Goal: Information Seeking & Learning: Learn about a topic

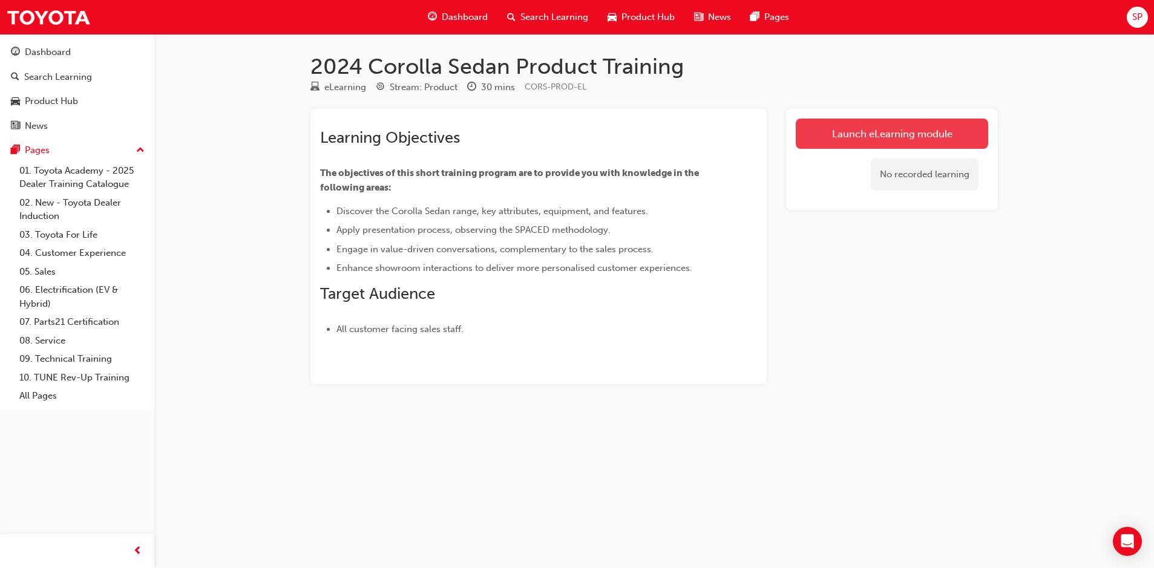
click at [867, 133] on link "Launch eLearning module" at bounding box center [892, 134] width 192 height 30
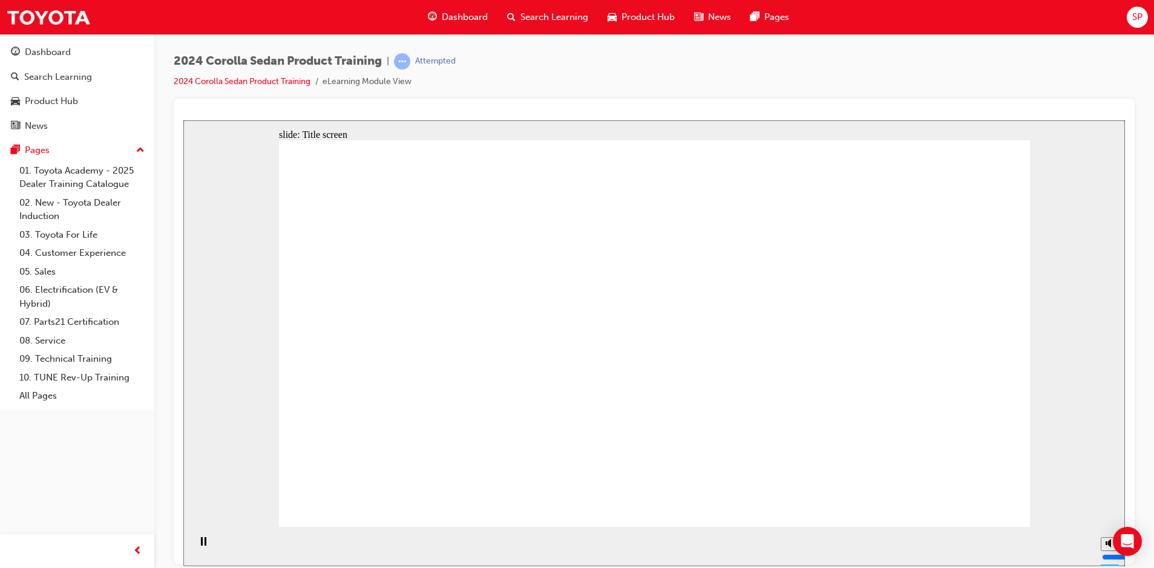
click at [1105, 502] on icon "Mute (Ctrl+Alt+M)" at bounding box center [1110, 497] width 10 height 8
click at [1111, 515] on input "volume" at bounding box center [1141, 511] width 78 height 10
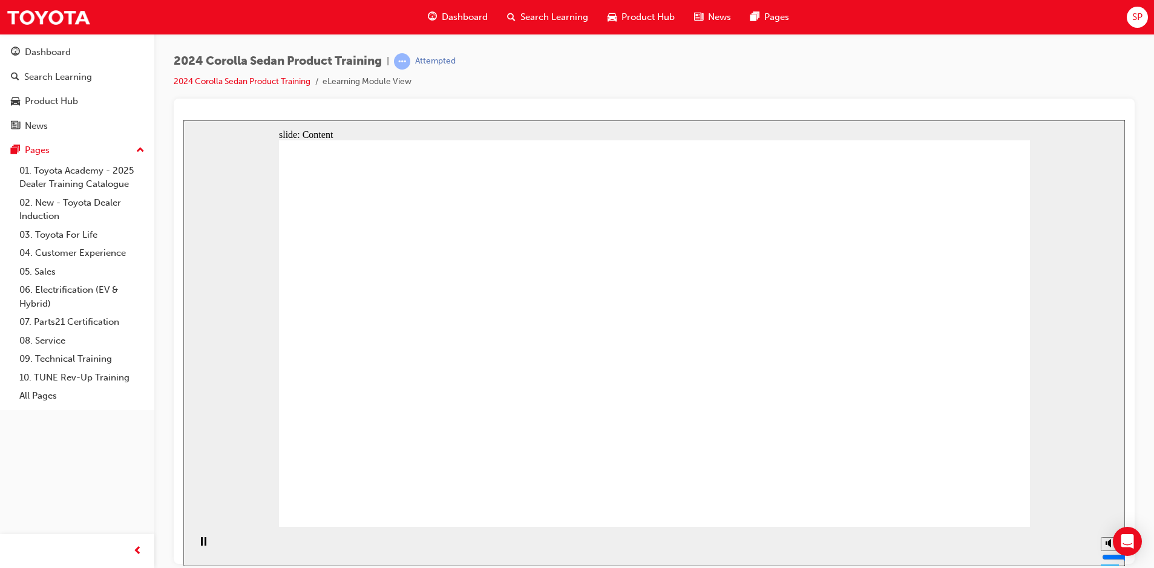
click at [1109, 516] on input "volume" at bounding box center [1141, 511] width 78 height 10
click at [1108, 516] on input "volume" at bounding box center [1141, 511] width 78 height 10
type input "3"
click at [1109, 516] on input "volume" at bounding box center [1141, 511] width 78 height 10
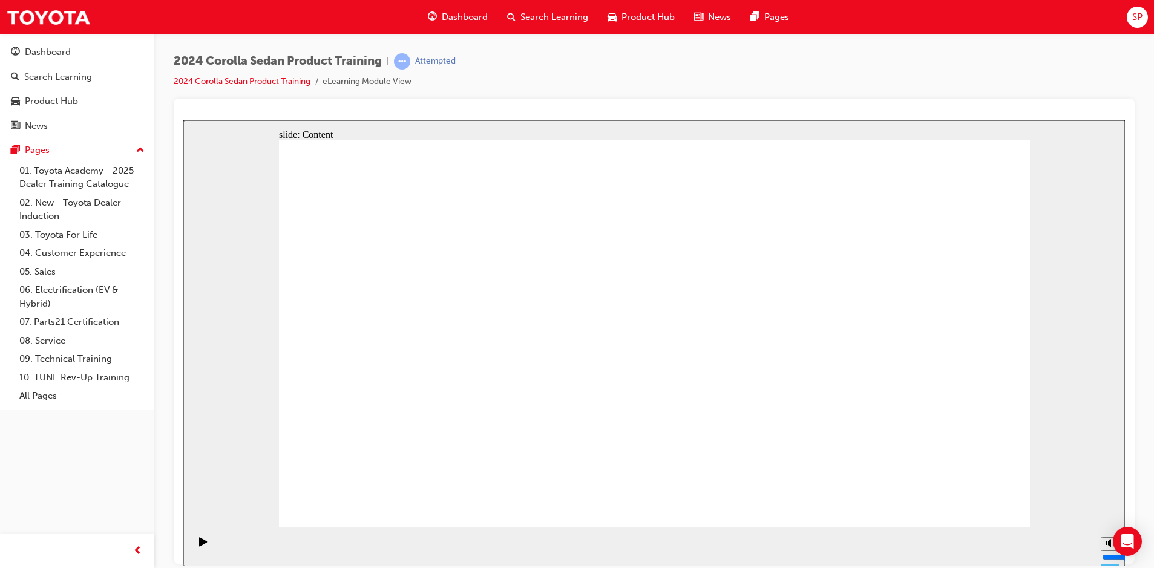
drag, startPoint x: 604, startPoint y: 395, endPoint x: 608, endPoint y: 374, distance: 21.0
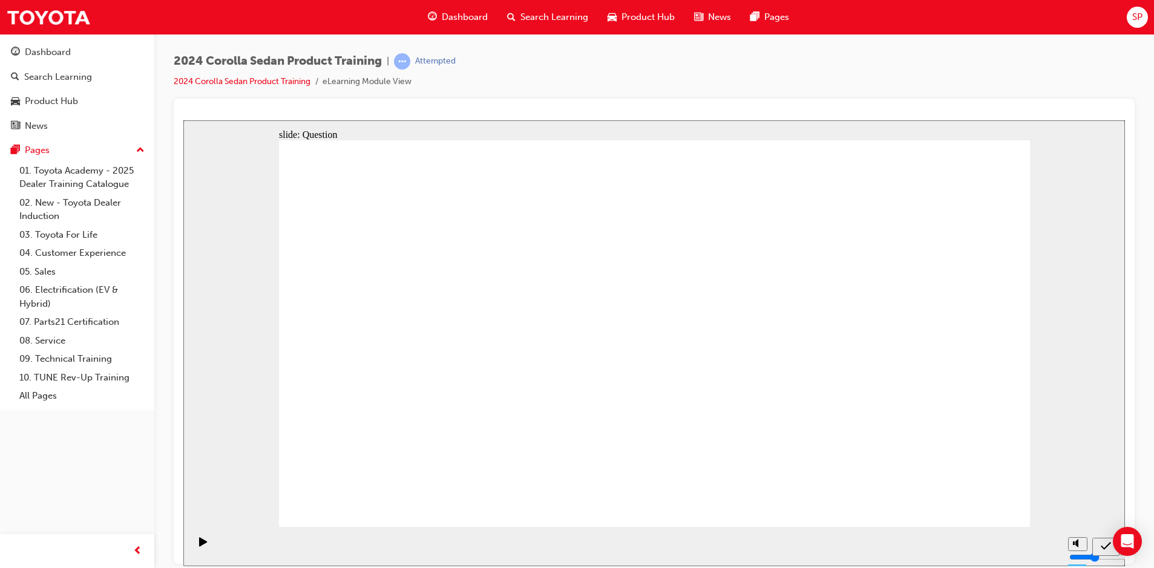
radio input "true"
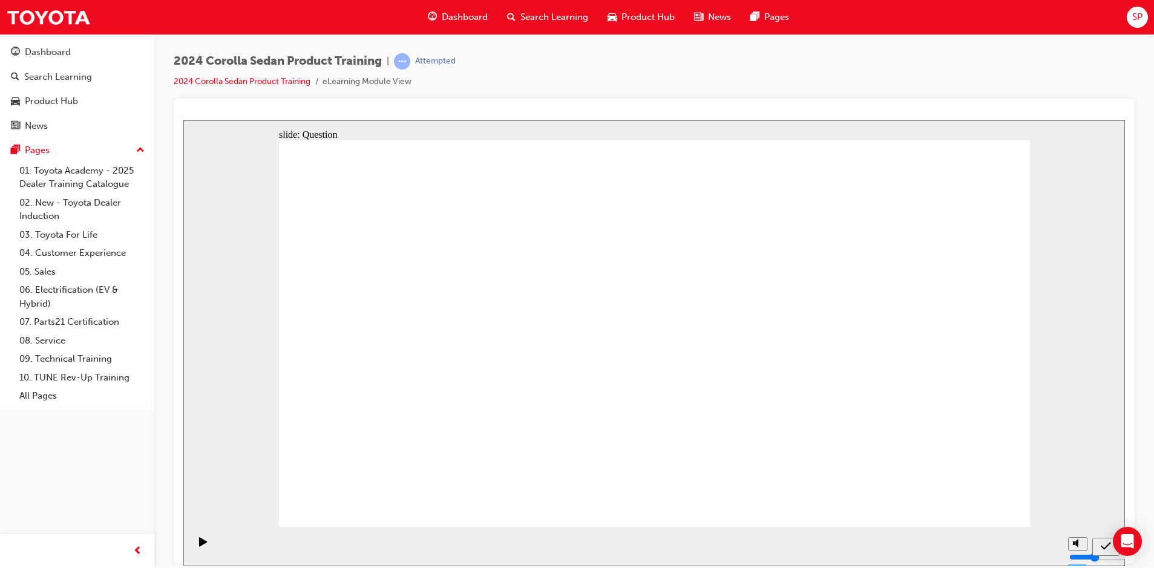
radio input "true"
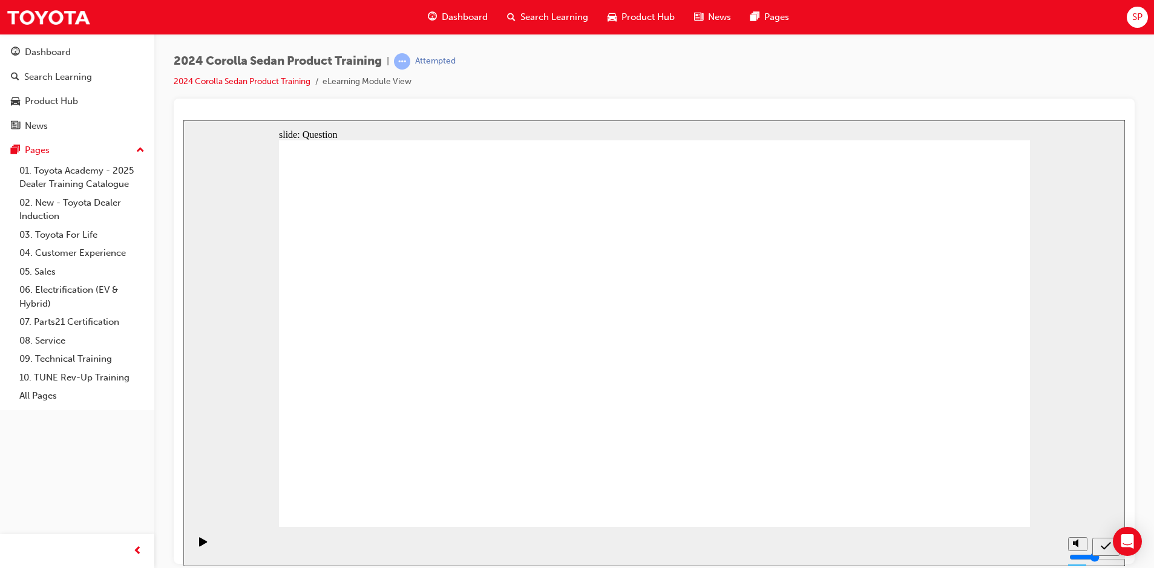
radio input "true"
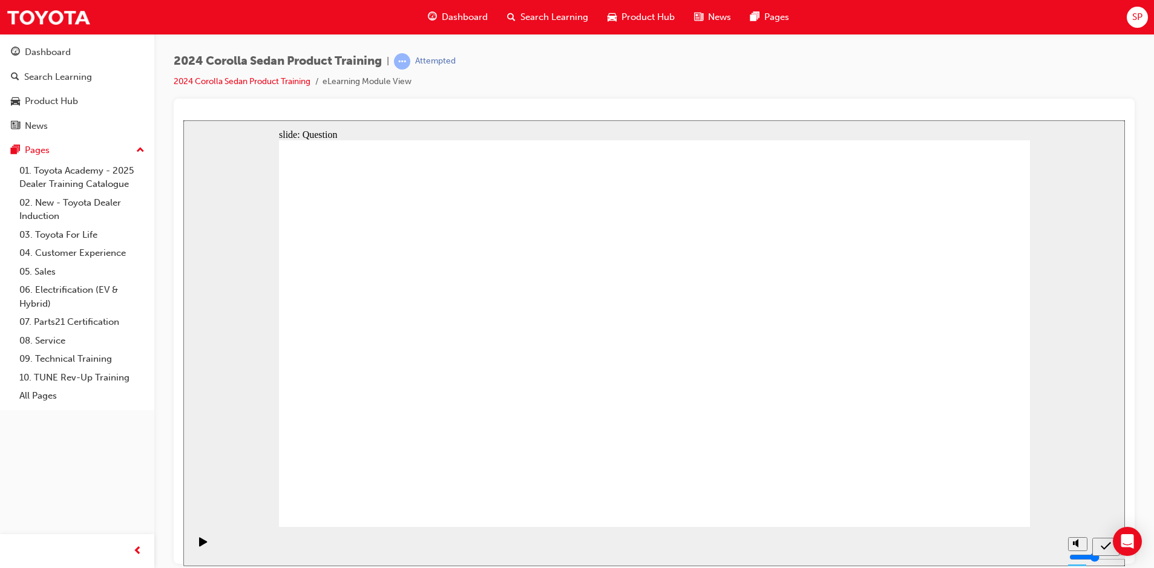
drag, startPoint x: 486, startPoint y: 437, endPoint x: 494, endPoint y: 434, distance: 8.7
drag, startPoint x: 735, startPoint y: 316, endPoint x: 750, endPoint y: 313, distance: 15.4
drag, startPoint x: 701, startPoint y: 324, endPoint x: 439, endPoint y: 439, distance: 286.1
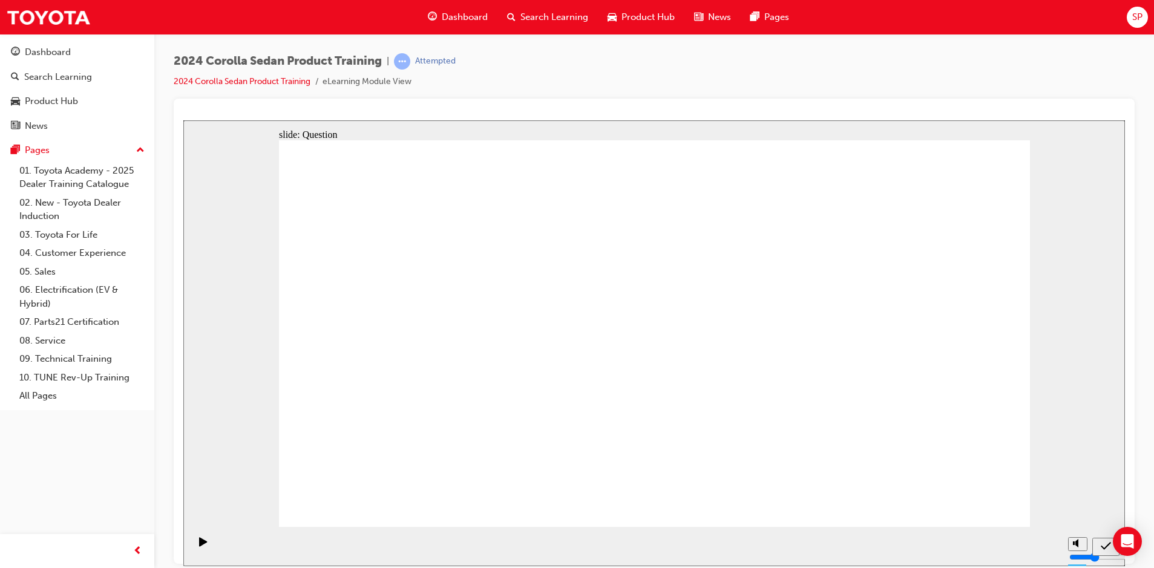
drag, startPoint x: 820, startPoint y: 320, endPoint x: 578, endPoint y: 424, distance: 262.8
drag, startPoint x: 618, startPoint y: 330, endPoint x: 706, endPoint y: 446, distance: 146.0
drag, startPoint x: 655, startPoint y: 365, endPoint x: 864, endPoint y: 456, distance: 228.9
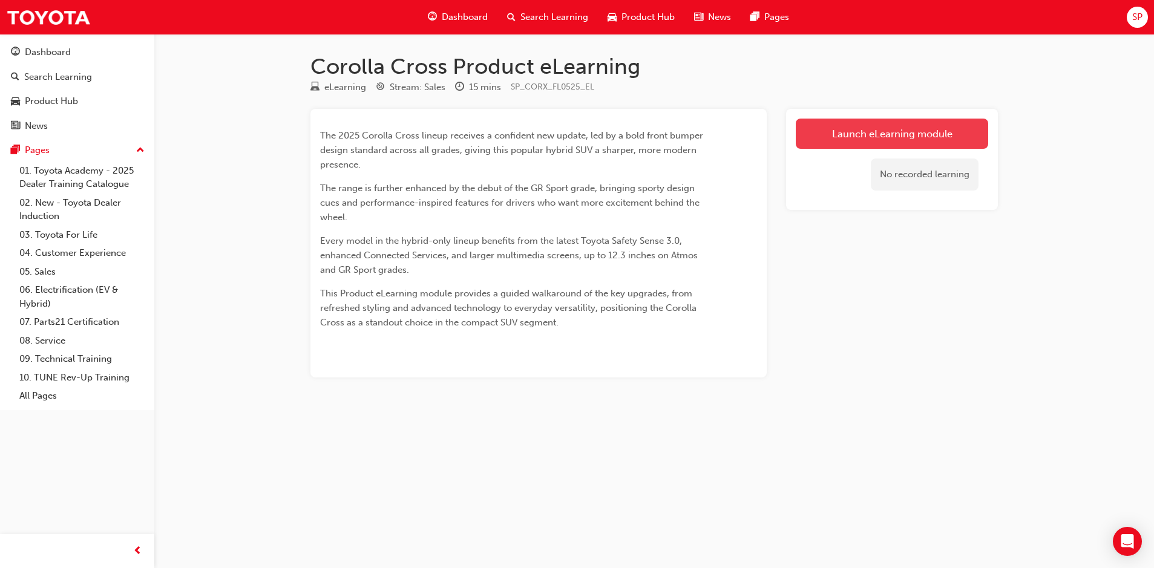
click at [857, 140] on link "Launch eLearning module" at bounding box center [892, 134] width 192 height 30
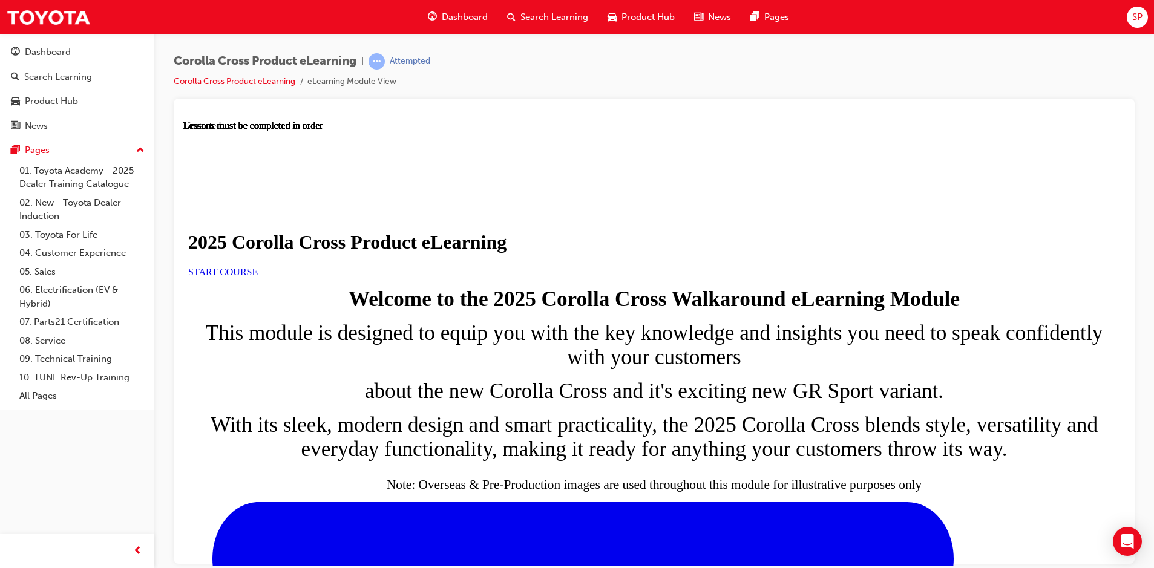
click at [258, 276] on span "START COURSE" at bounding box center [223, 271] width 70 height 10
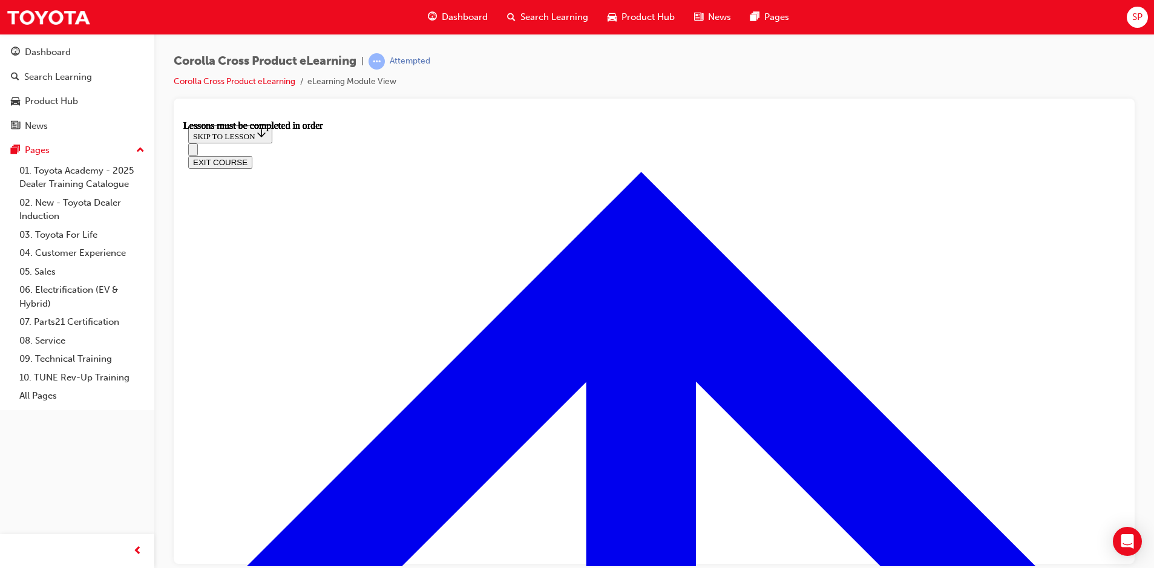
scroll to position [677, 0]
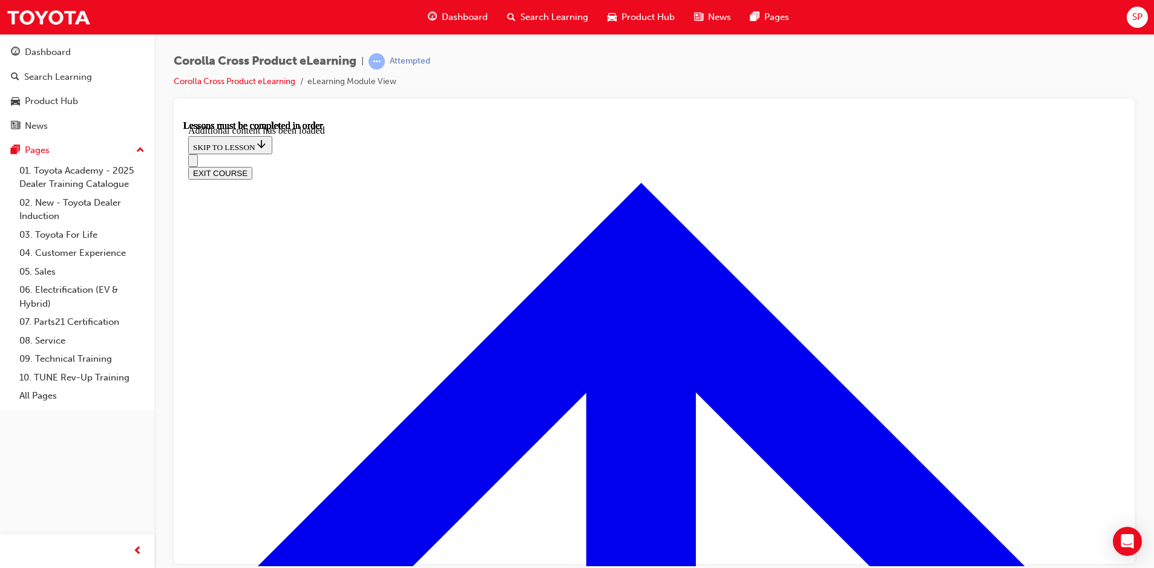
scroll to position [2019, 0]
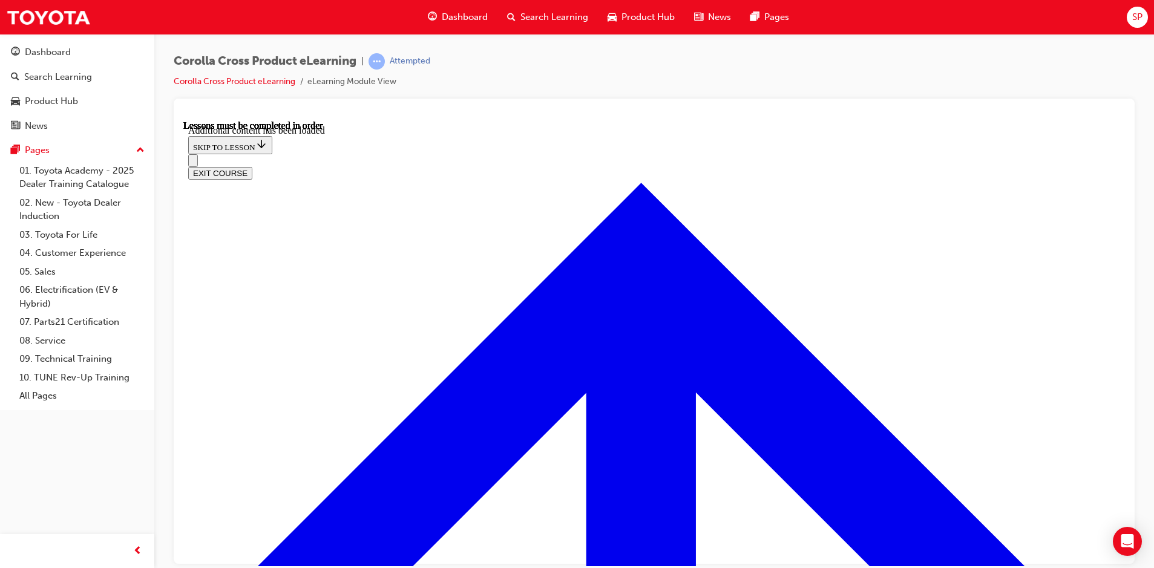
radio input "true"
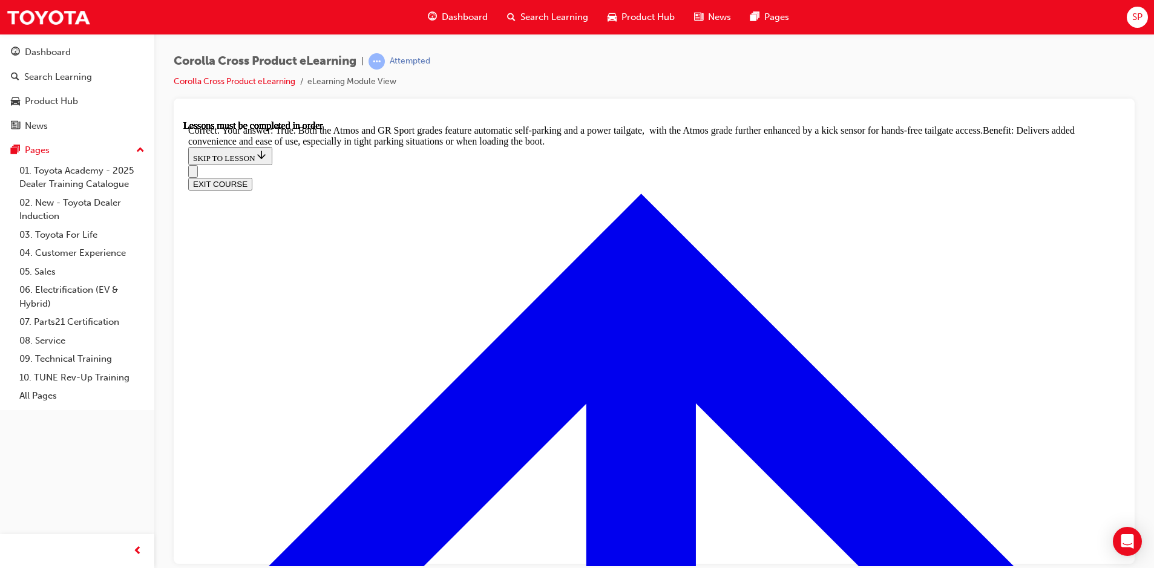
scroll to position [2636, 0]
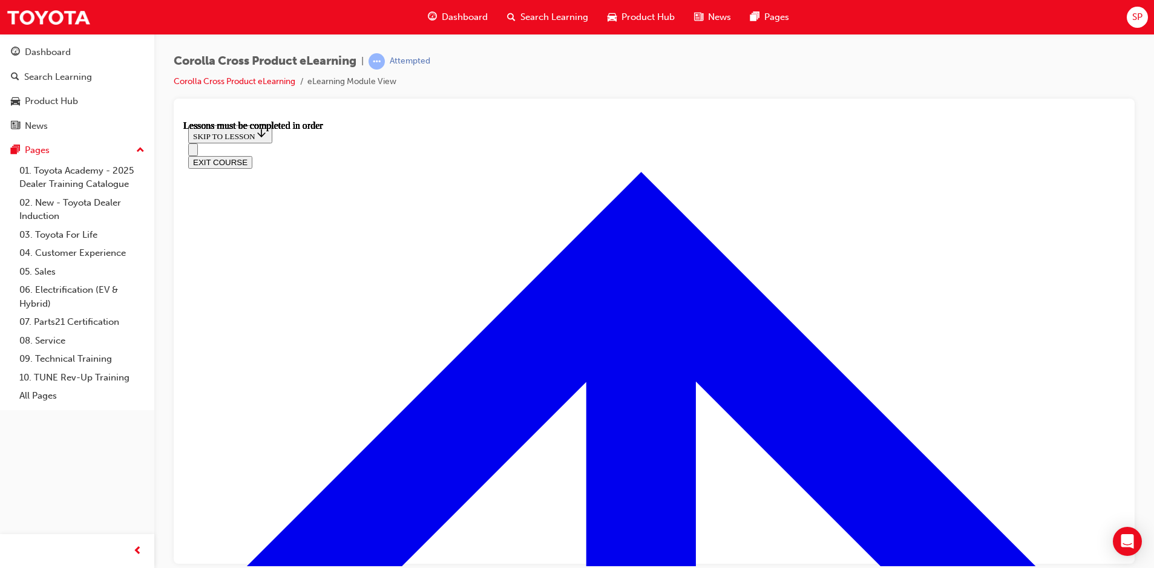
scroll to position [1235, 0]
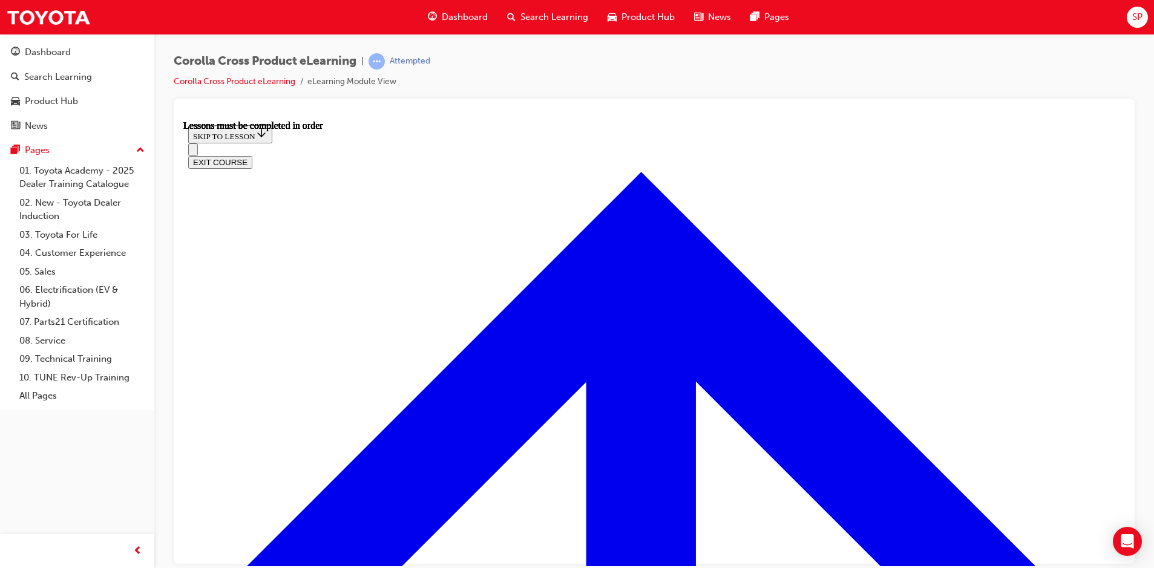
scroll to position [891, 0]
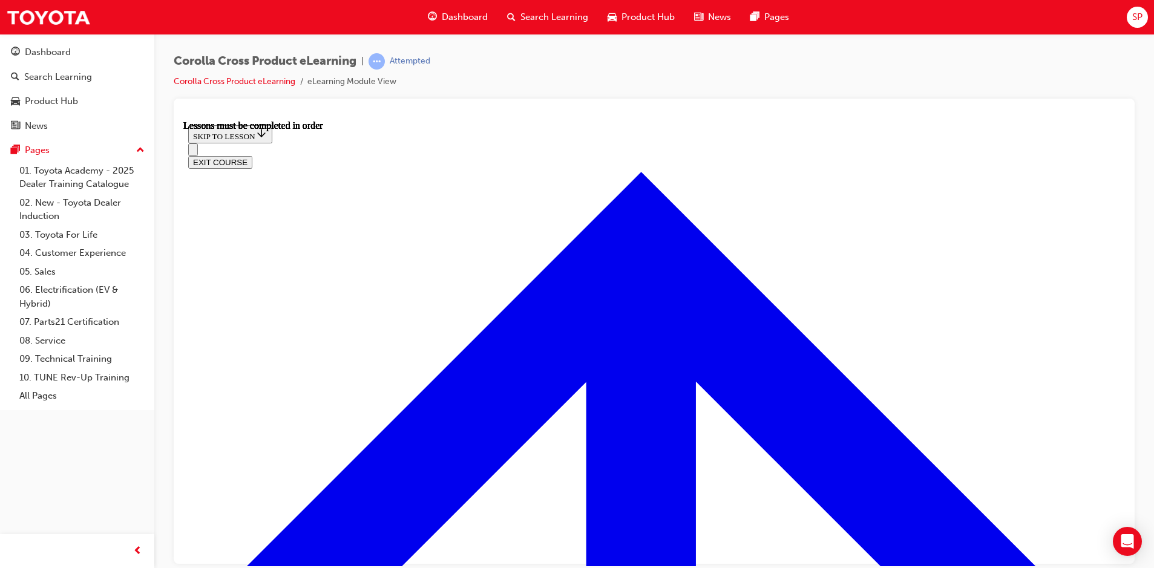
scroll to position [1356, 0]
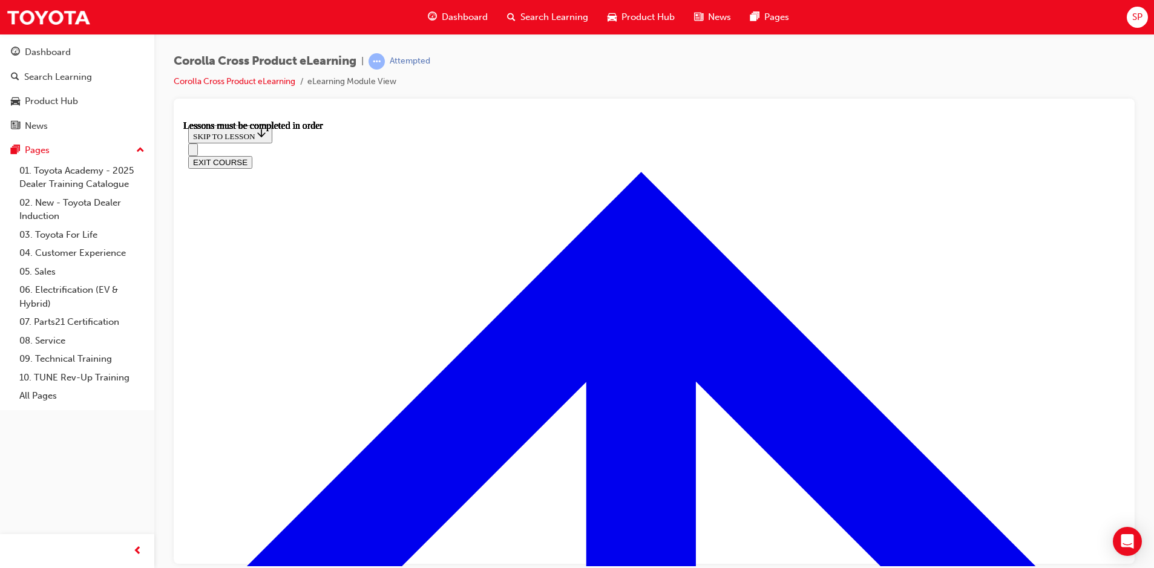
scroll to position [1019, 0]
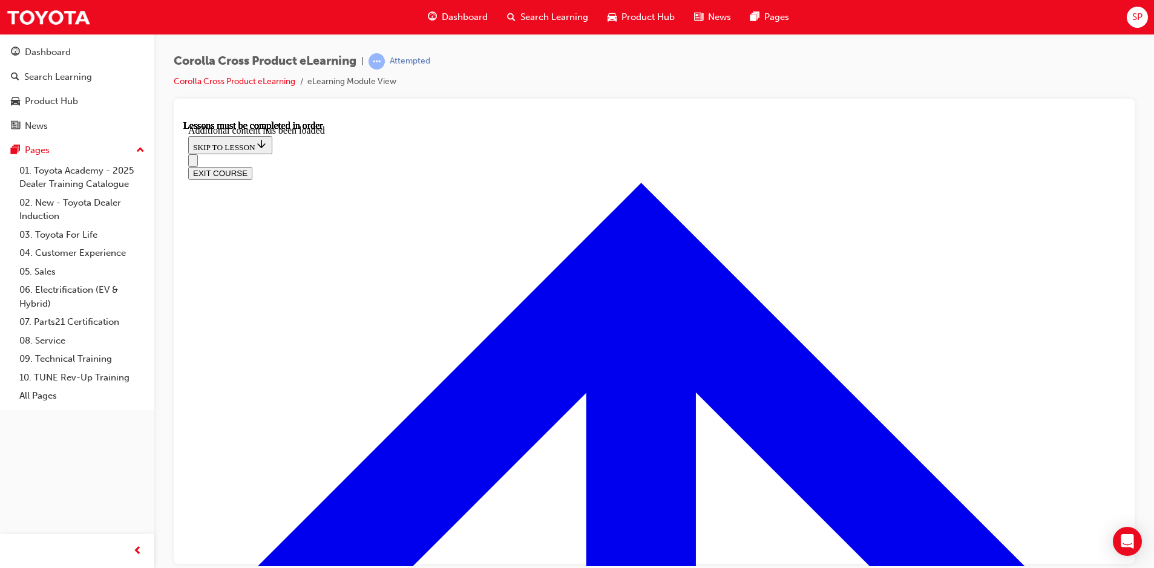
scroll to position [1672, 0]
radio input "true"
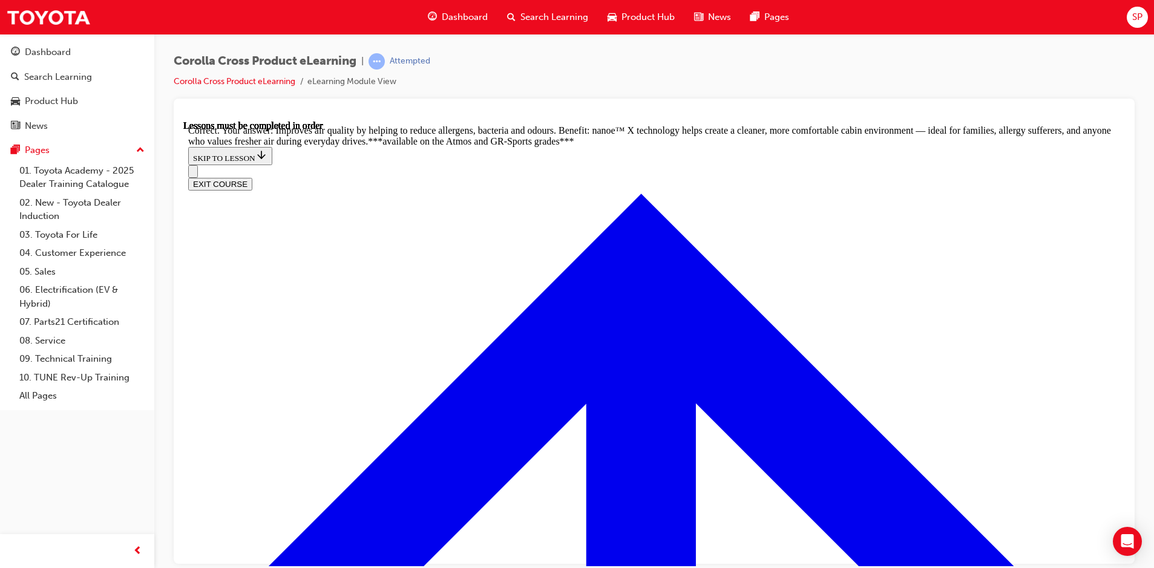
scroll to position [2372, 0]
radio input "true"
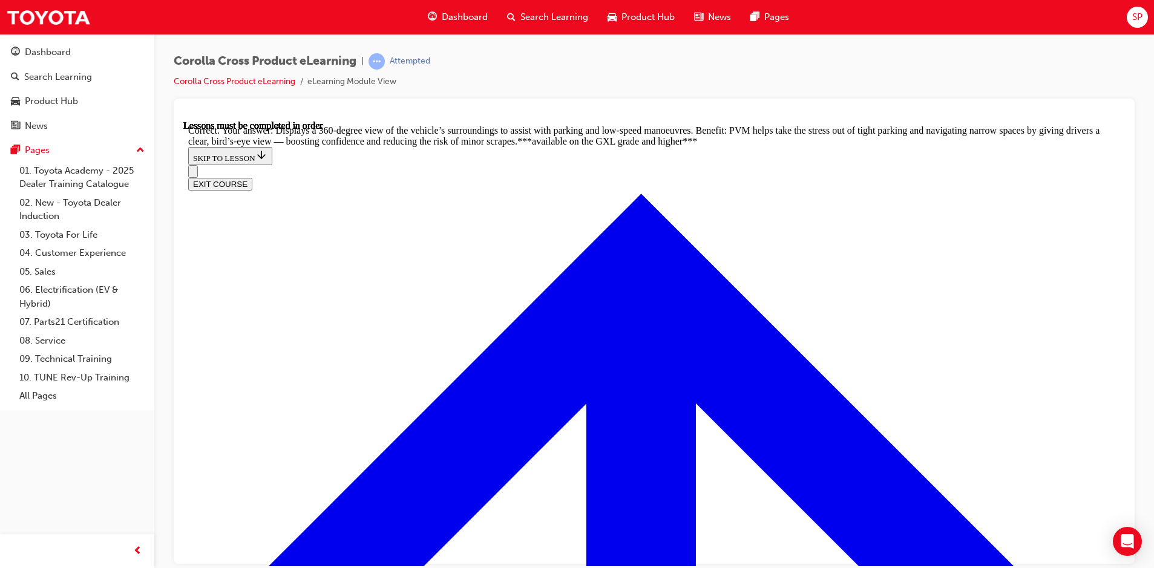
scroll to position [2699, 0]
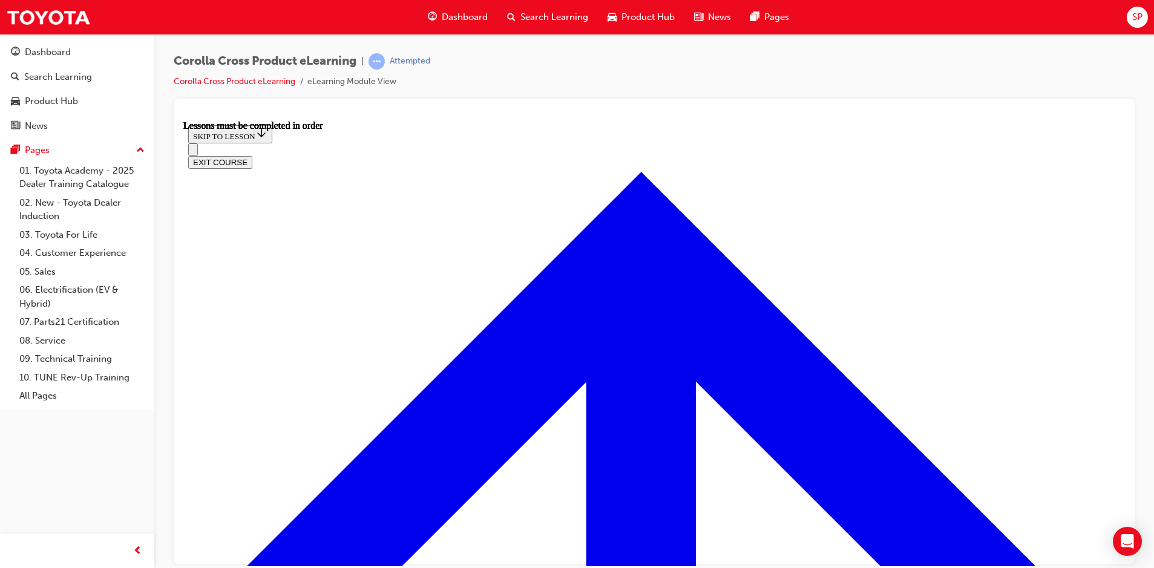
scroll to position [1010, 0]
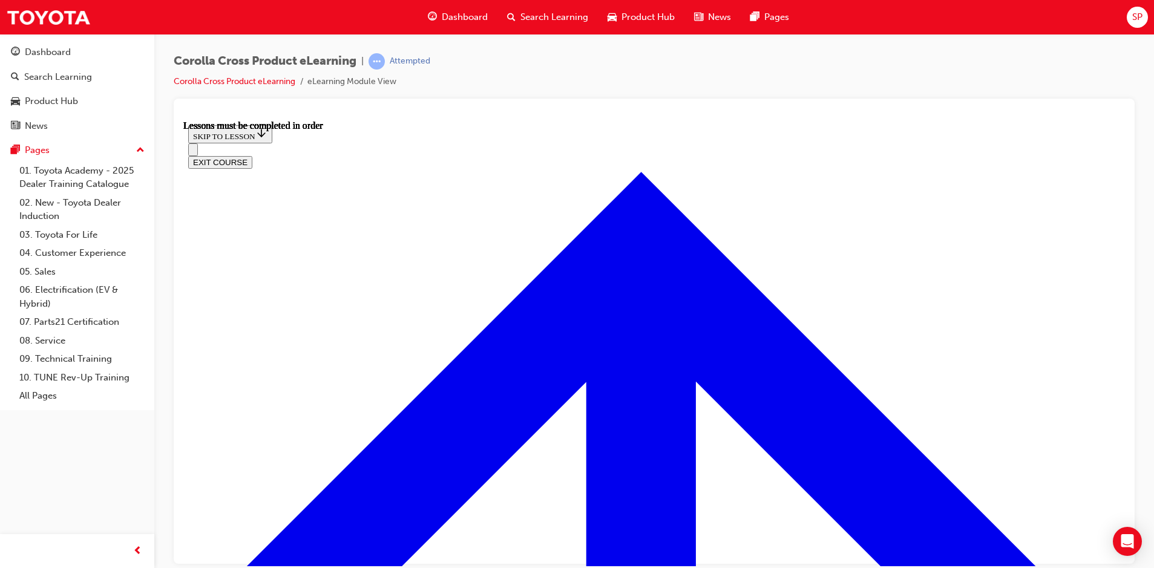
drag, startPoint x: 763, startPoint y: 388, endPoint x: 757, endPoint y: 387, distance: 6.2
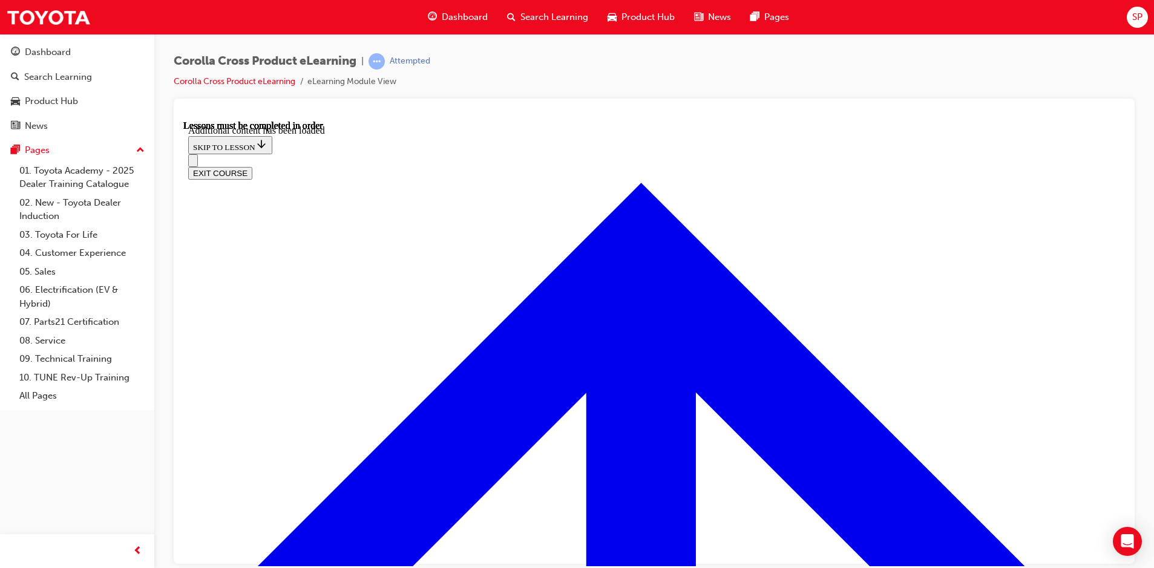
scroll to position [1760, 0]
radio input "true"
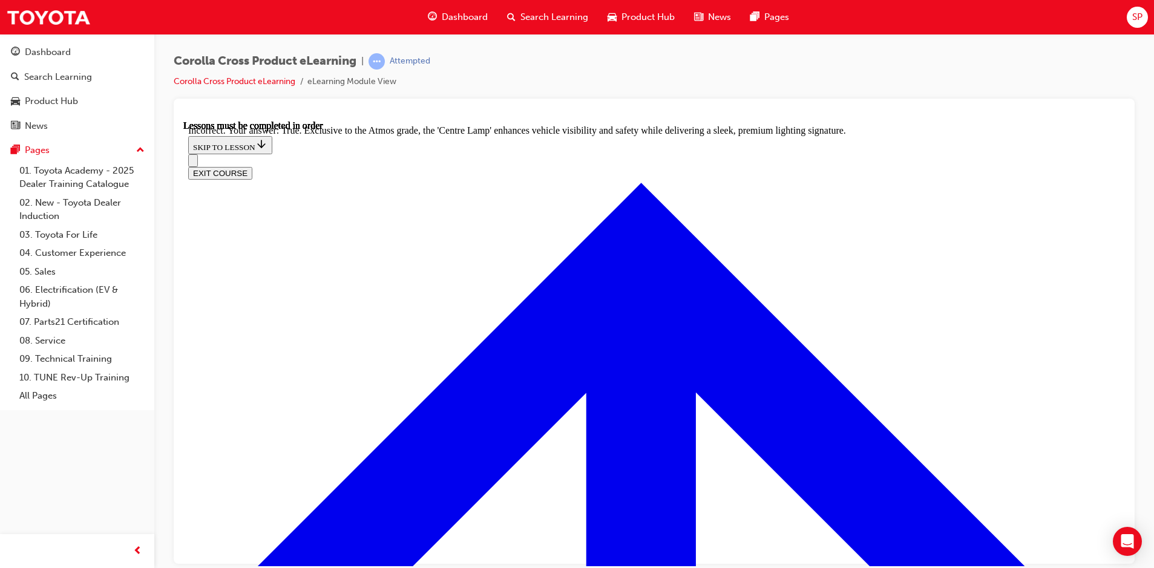
scroll to position [2085, 0]
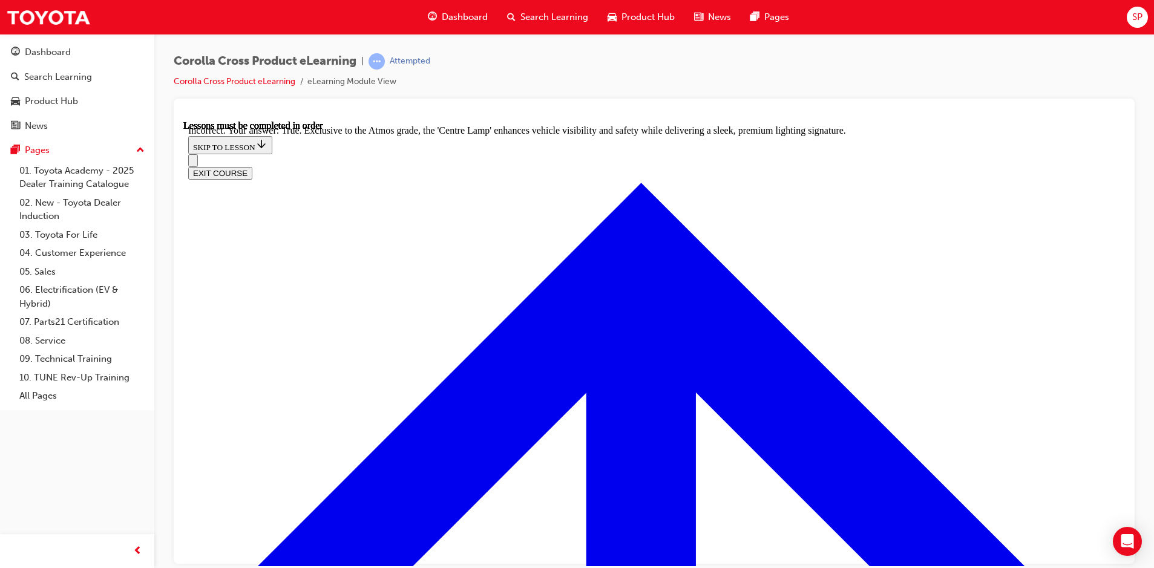
radio input "true"
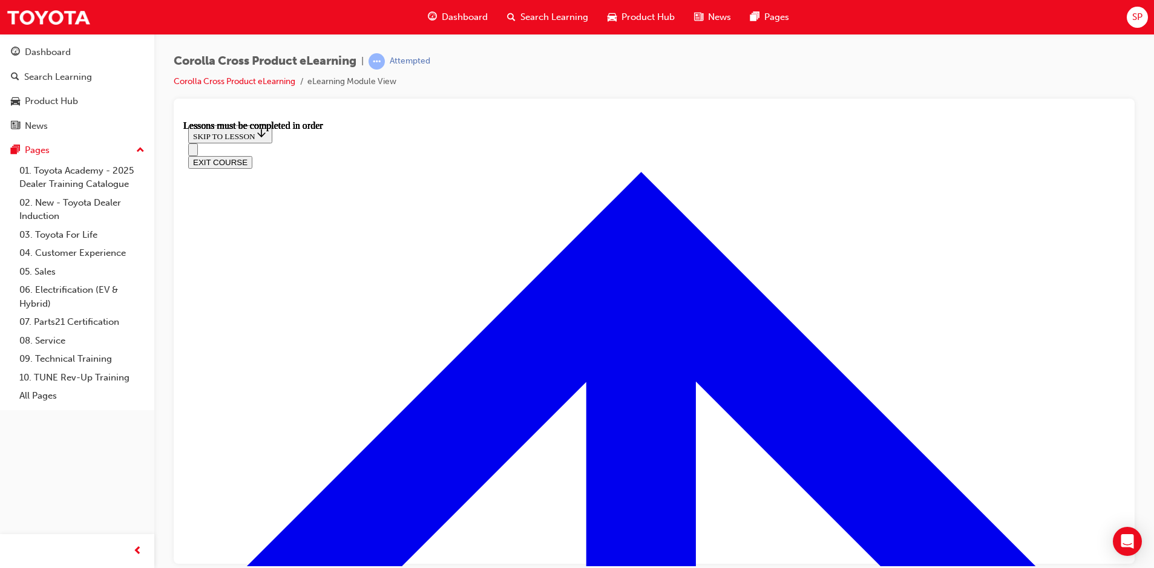
scroll to position [922, 0]
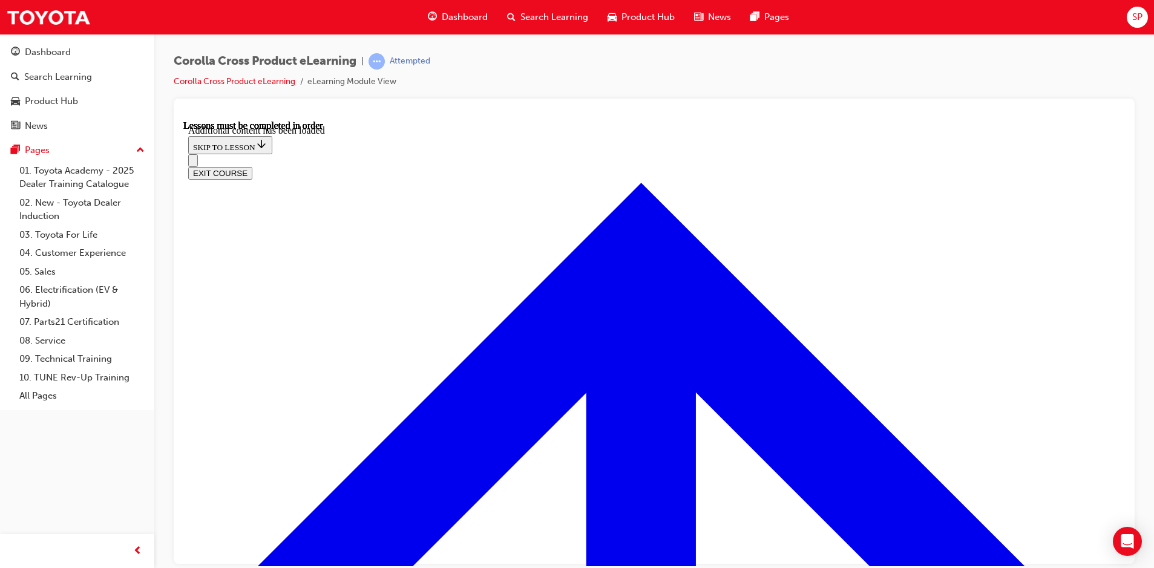
scroll to position [1479, 0]
radio input "true"
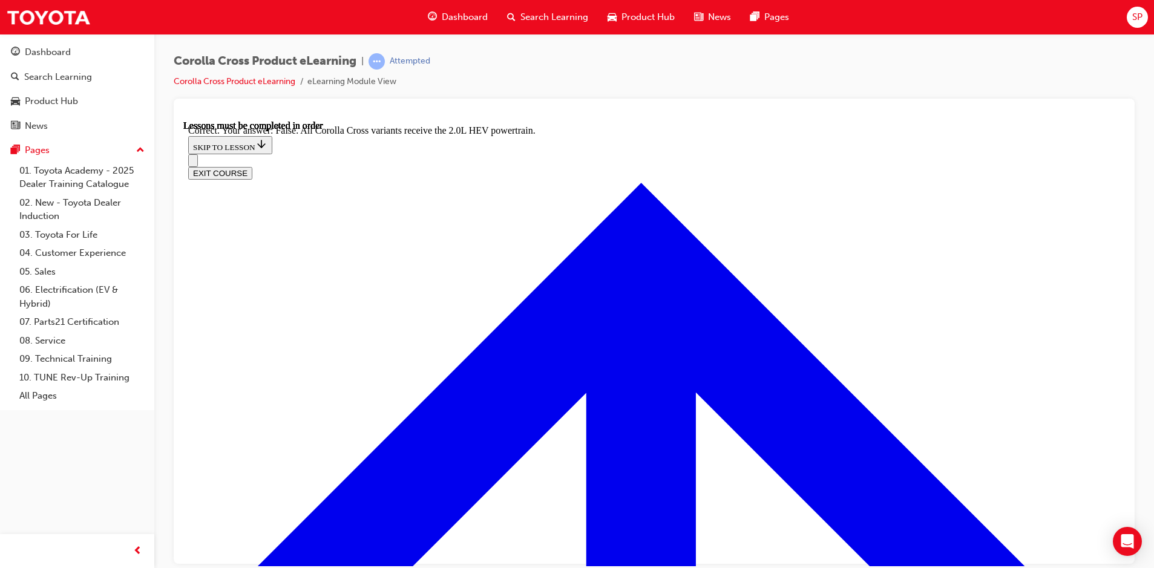
scroll to position [1680, 0]
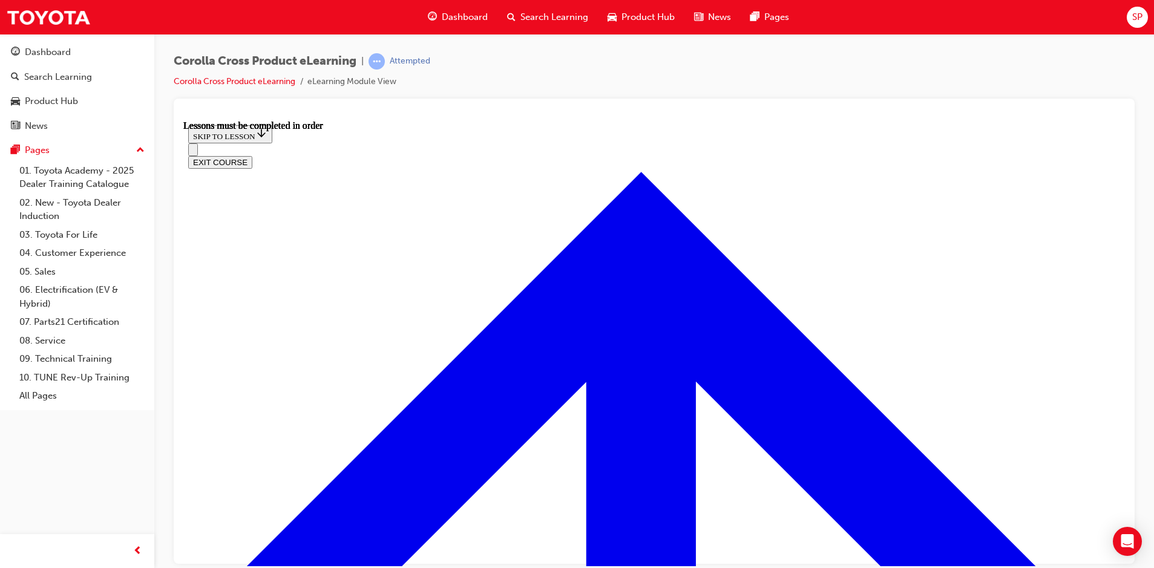
scroll to position [1010, 0]
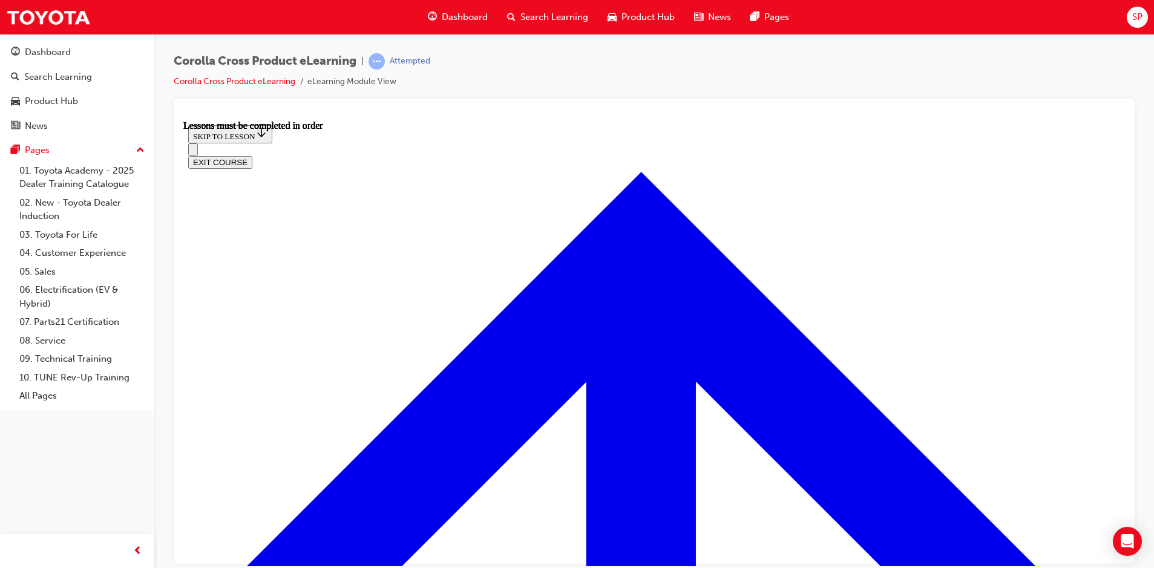
scroll to position [1189, 0]
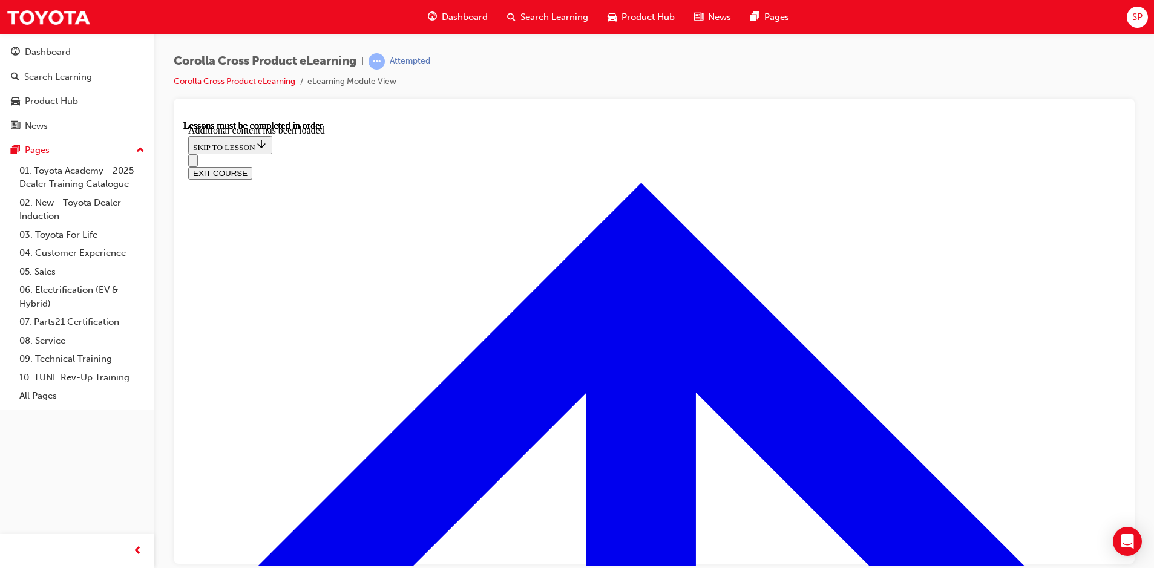
scroll to position [1506, 0]
radio input "true"
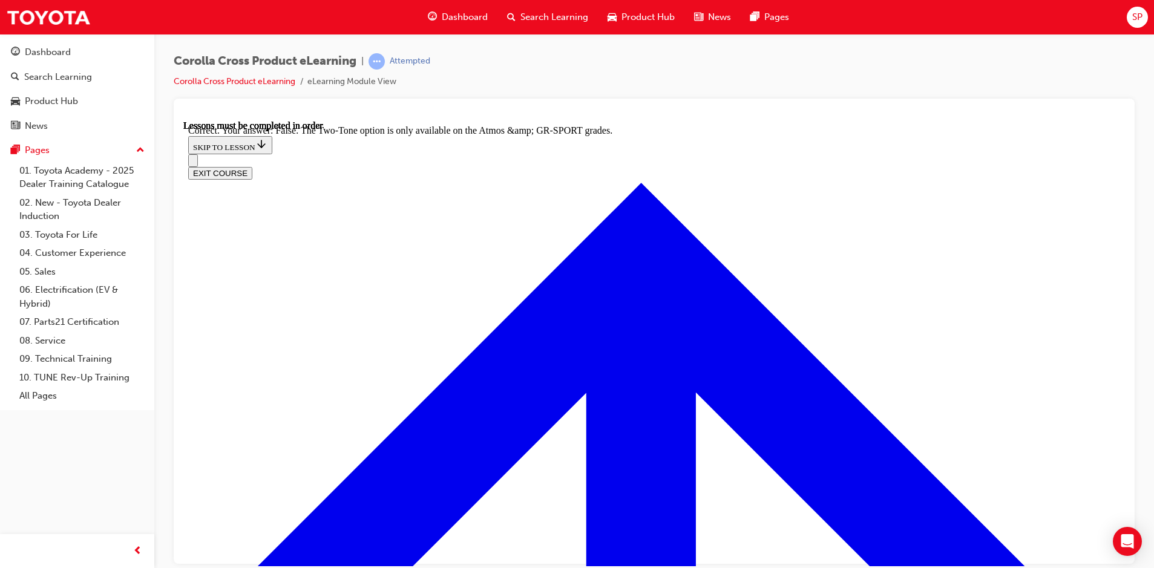
scroll to position [1707, 0]
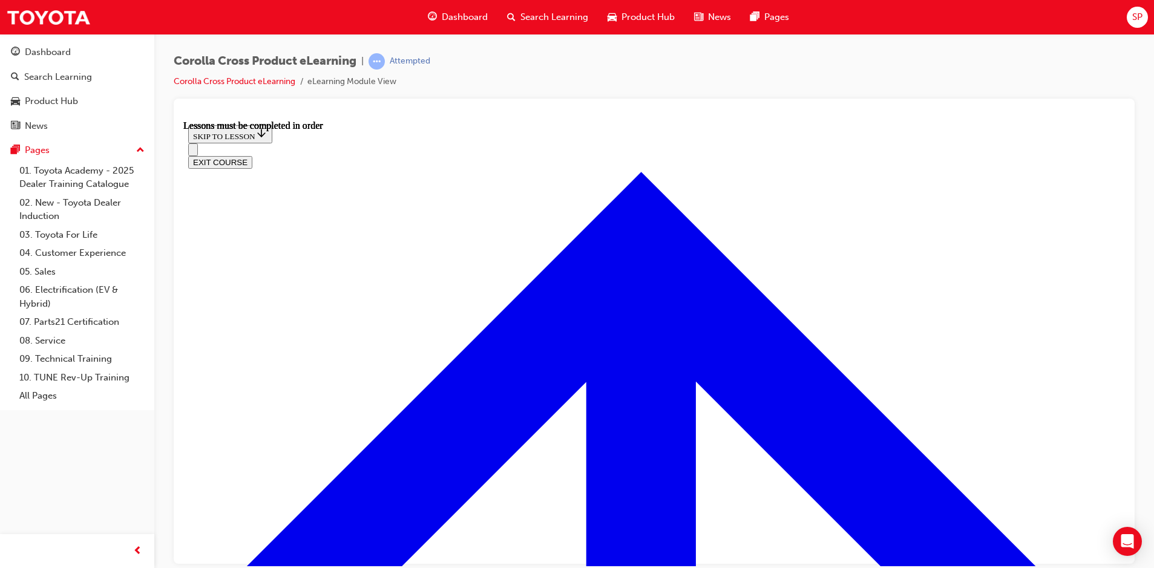
scroll to position [1071, 0]
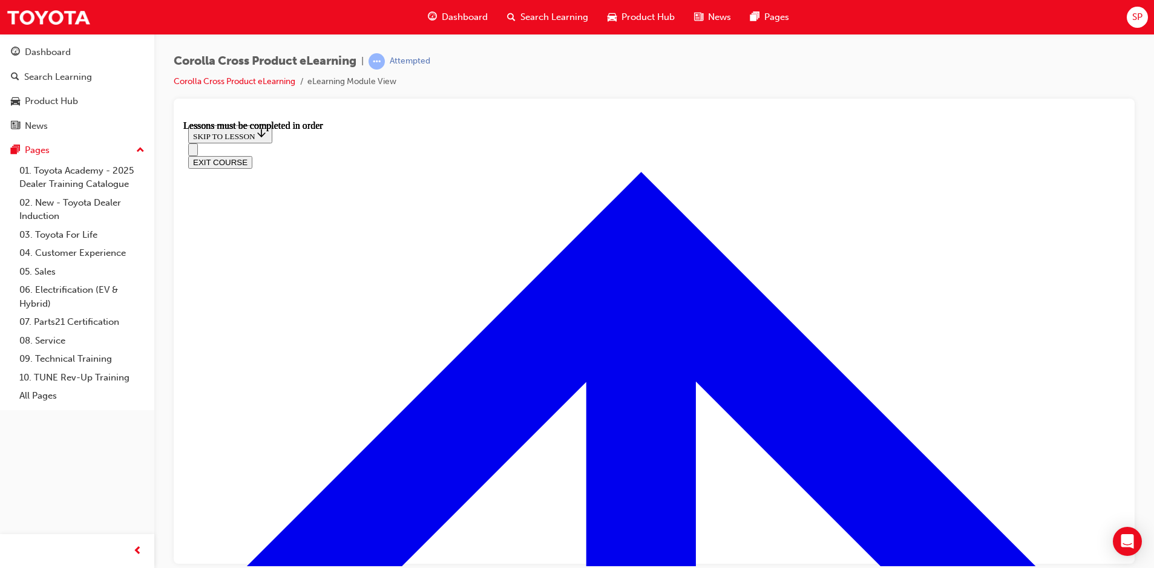
scroll to position [1263, 0]
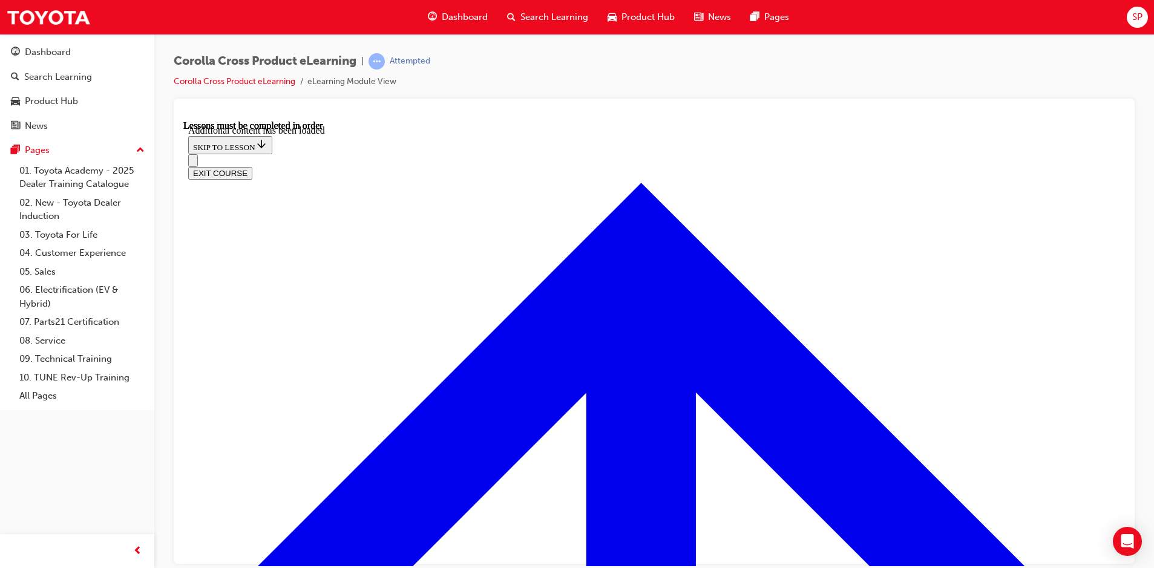
scroll to position [1260, 0]
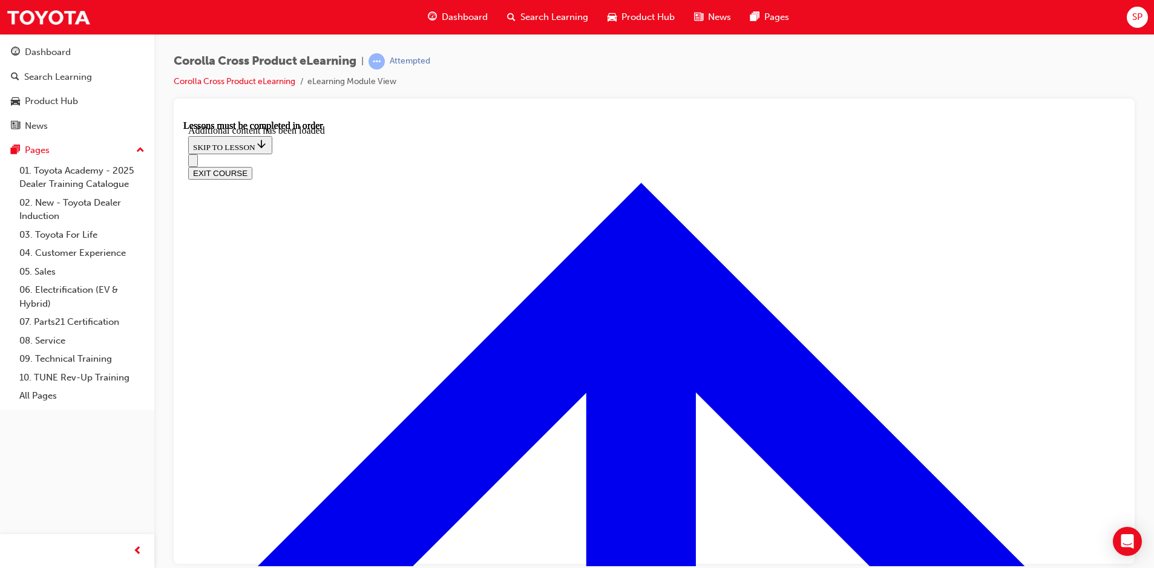
radio input "true"
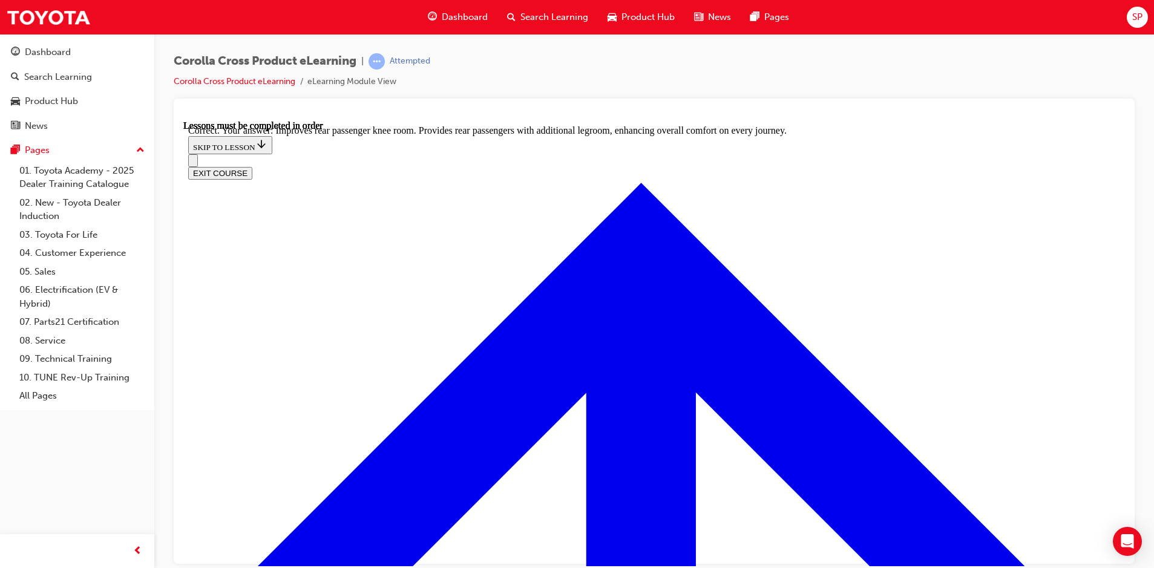
scroll to position [2237, 0]
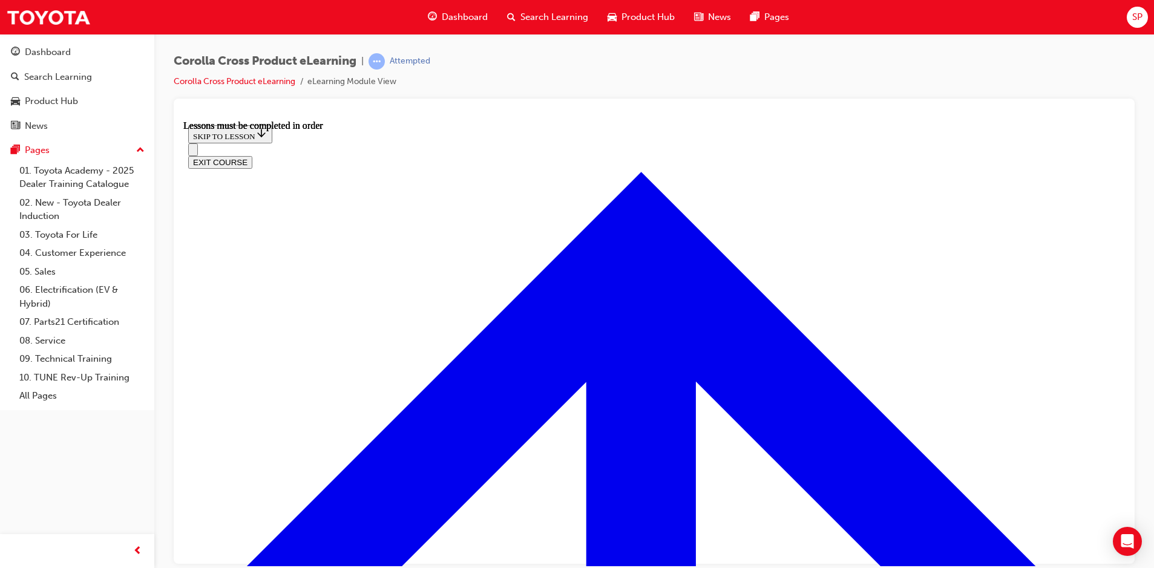
scroll to position [1010, 0]
drag, startPoint x: 854, startPoint y: 431, endPoint x: 805, endPoint y: 438, distance: 49.5
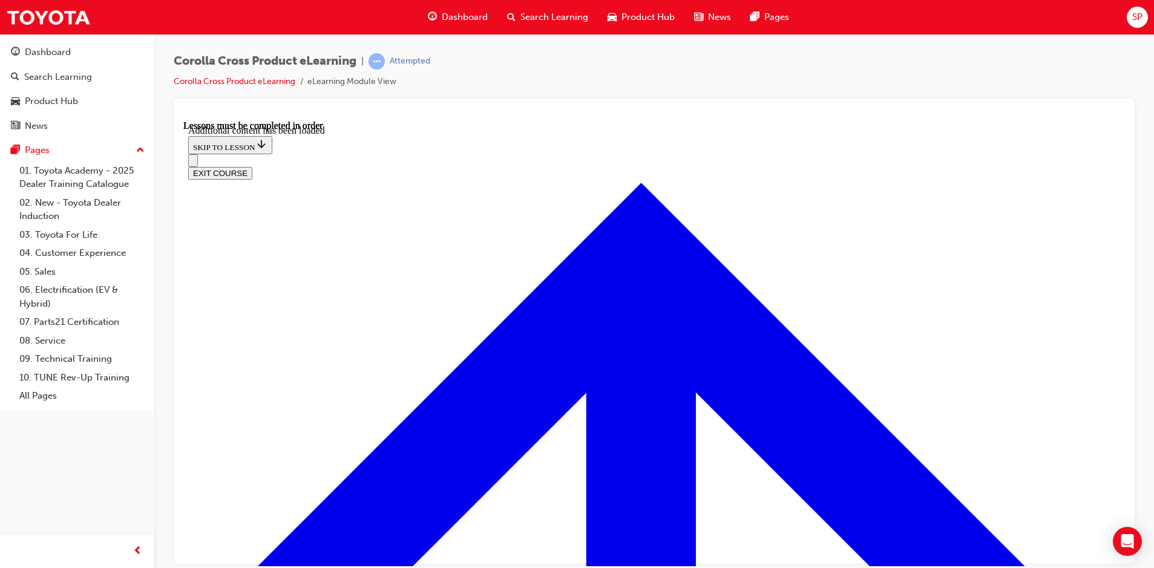
radio input "true"
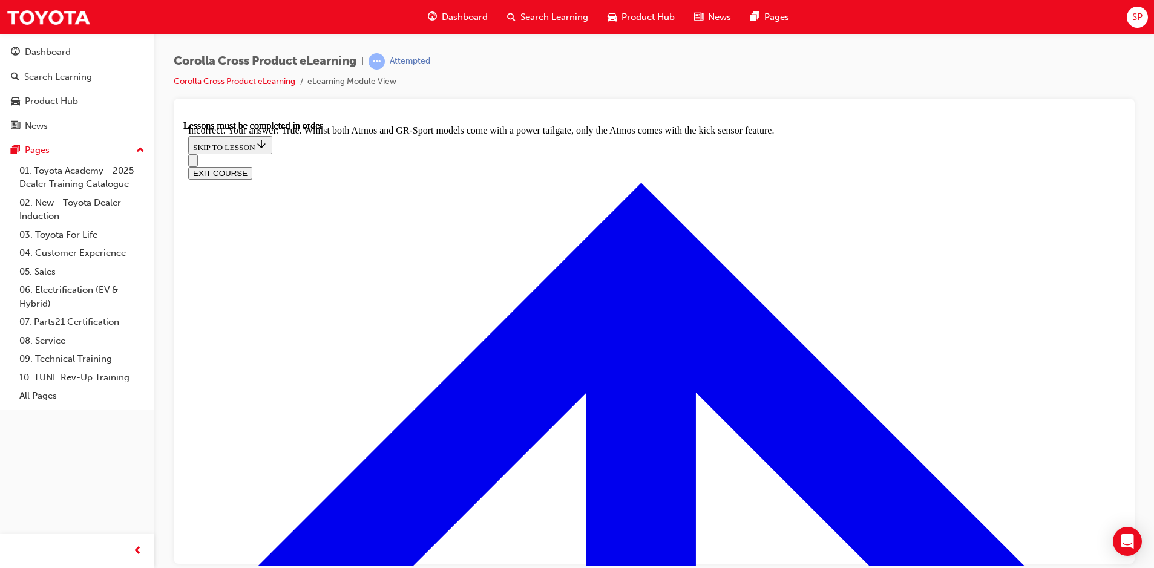
scroll to position [1918, 0]
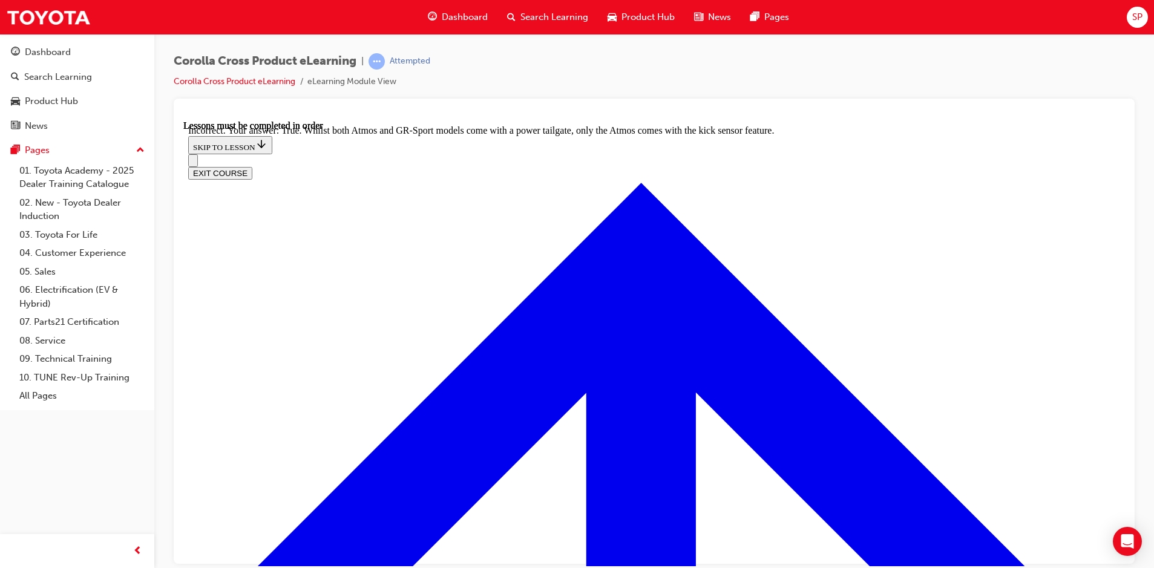
radio input "true"
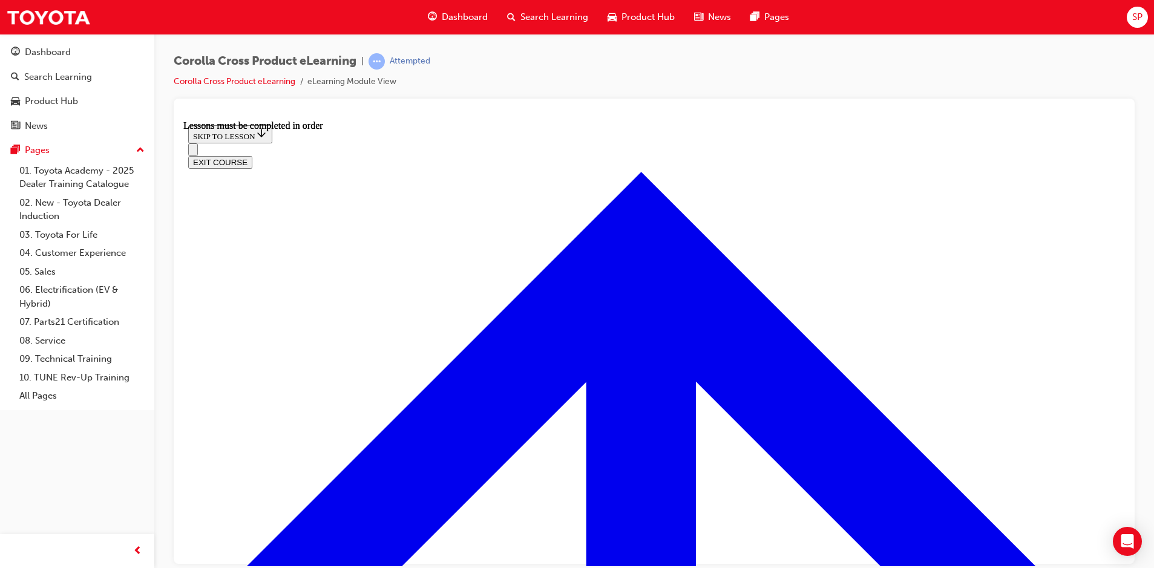
scroll to position [2341, 0]
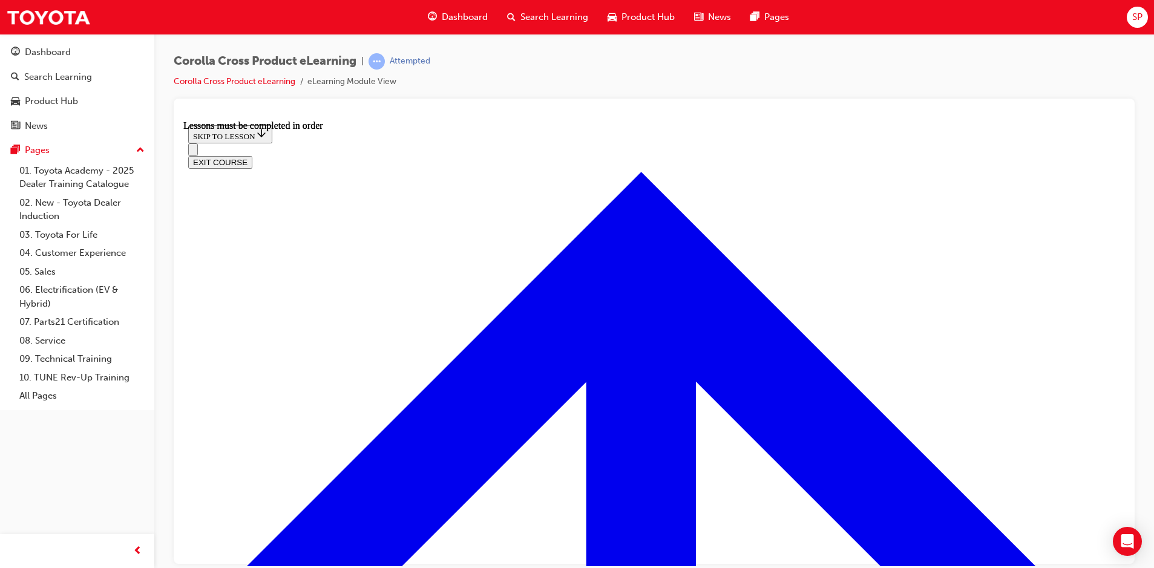
scroll to position [1071, 0]
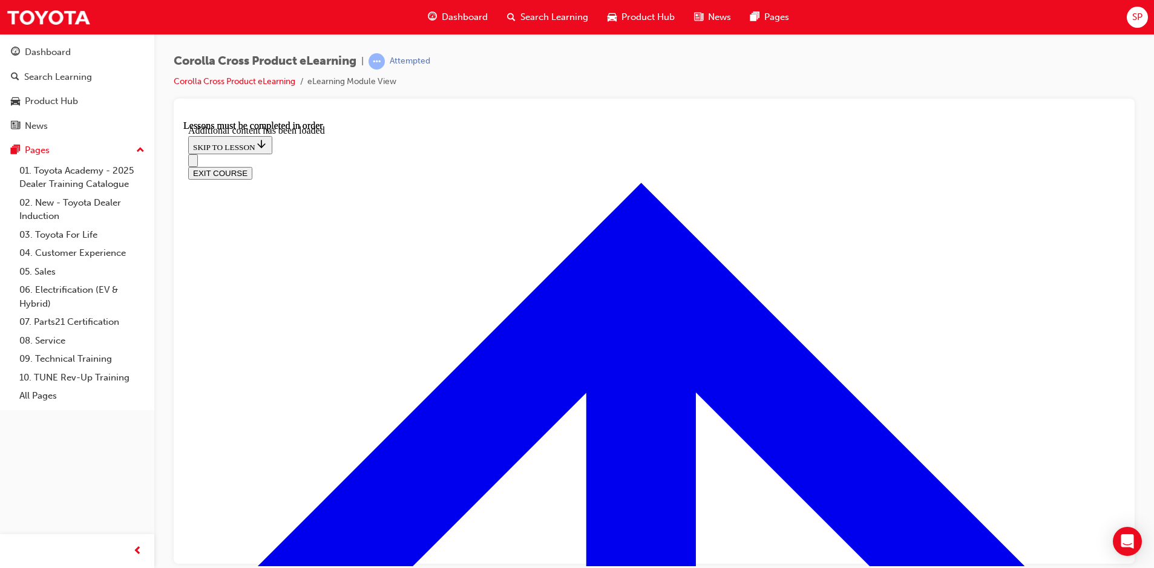
scroll to position [2959, 0]
checkbox input "true"
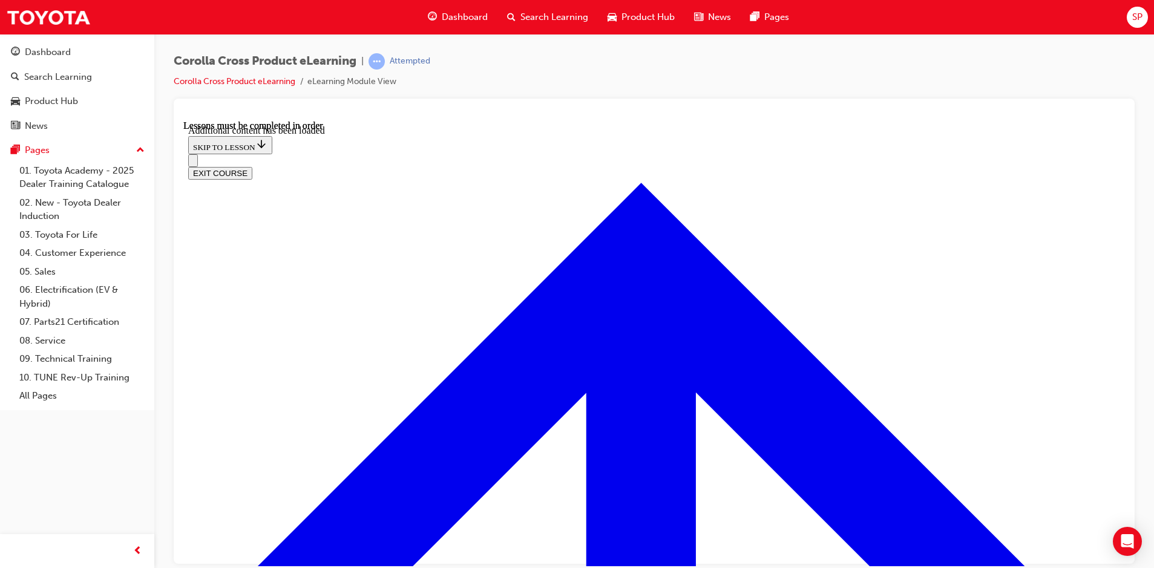
checkbox input "true"
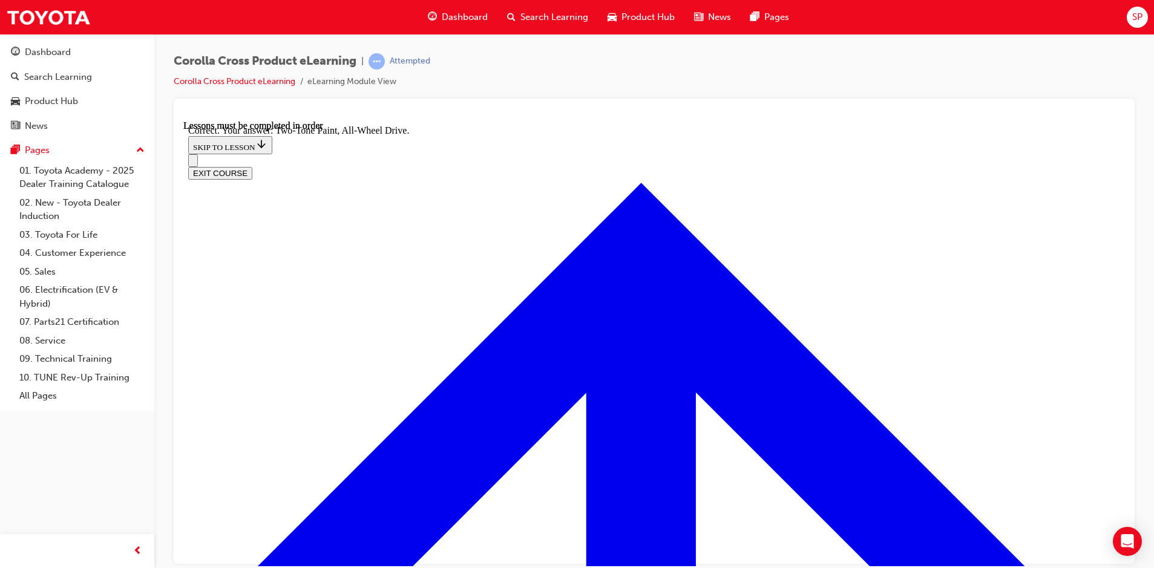
radio input "true"
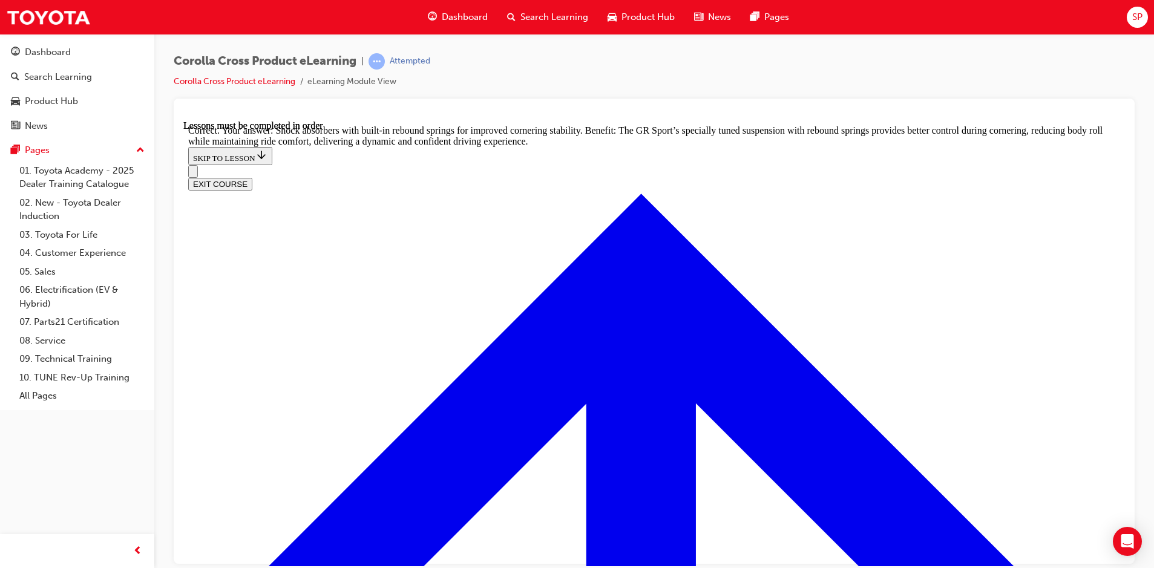
scroll to position [3837, 0]
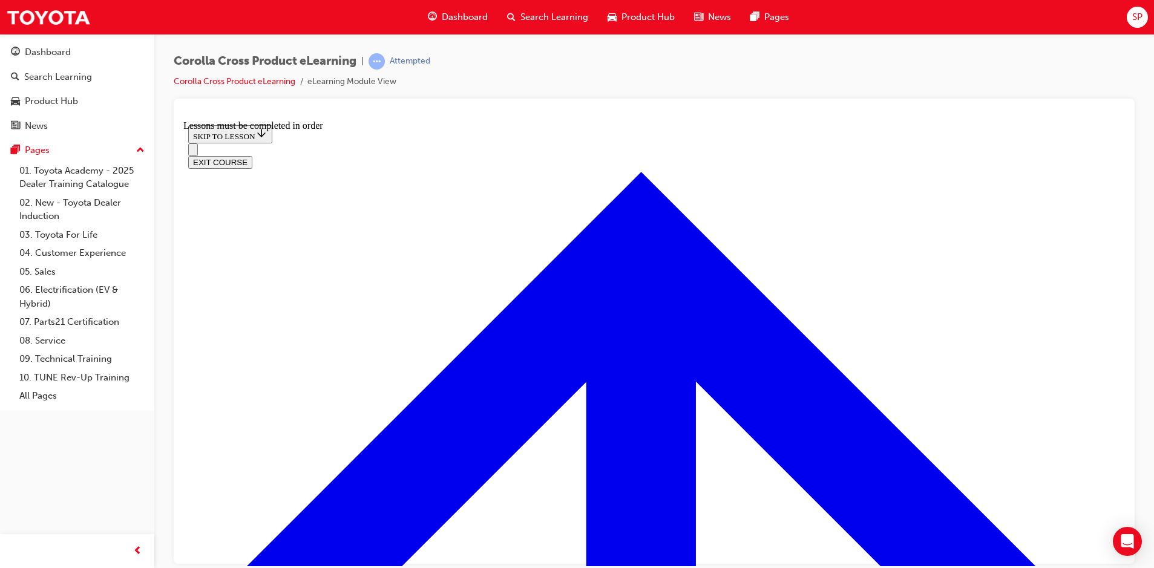
scroll to position [1252, 0]
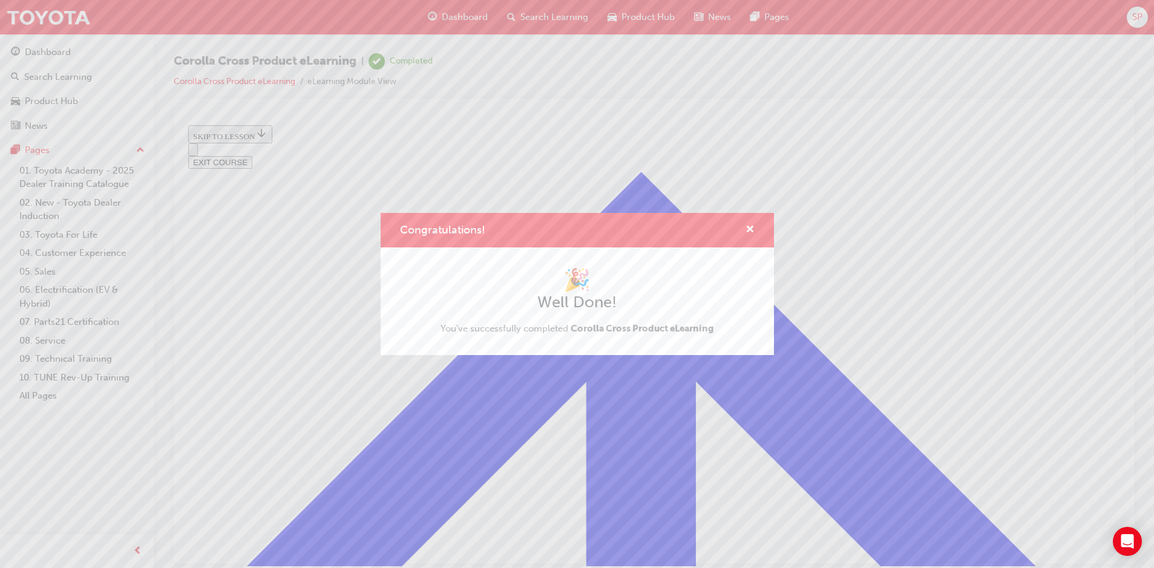
click at [1055, 135] on div "Congratulations! 🎉 Well Done! You've successfully completed Corolla Cross Produ…" at bounding box center [577, 284] width 1154 height 568
